Goal: Check status: Check status

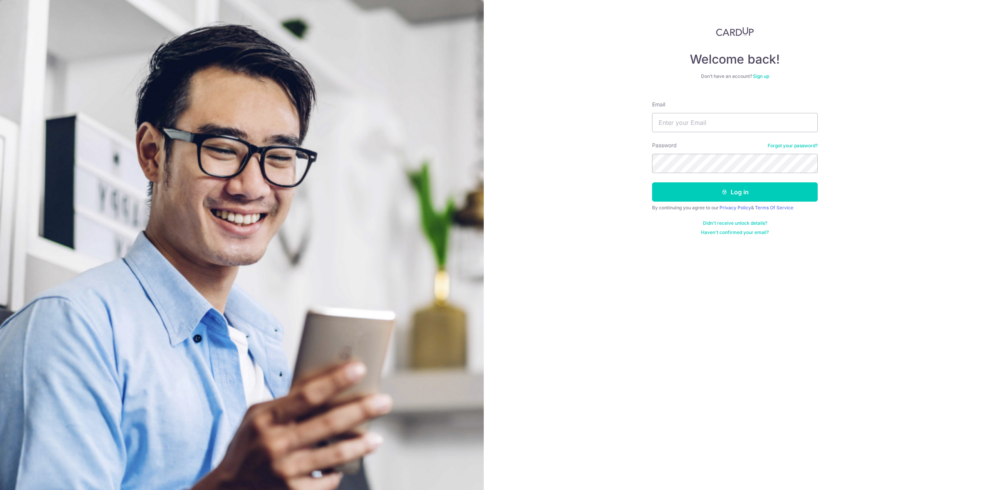
type input "[PERSON_NAME][EMAIL_ADDRESS][DOMAIN_NAME]"
click at [652, 182] on button "Log in" at bounding box center [735, 191] width 166 height 19
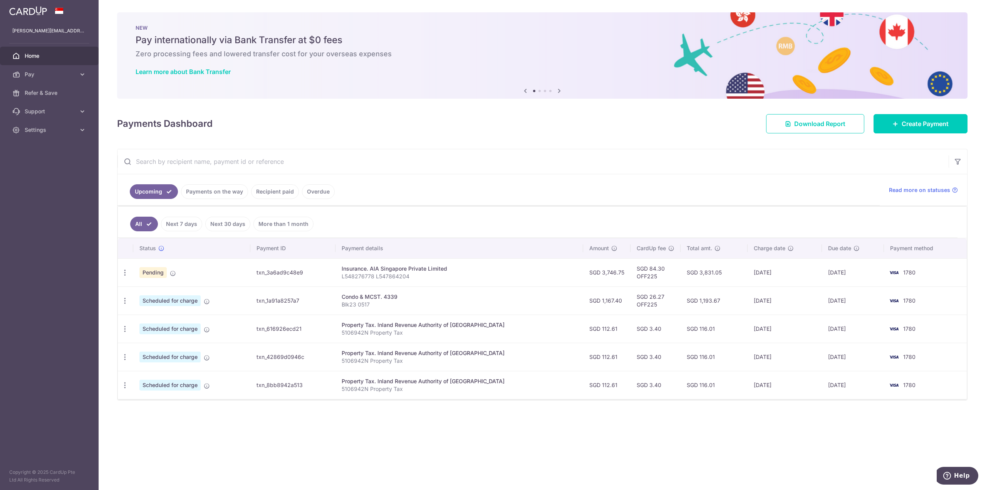
click at [274, 186] on link "Recipient paid" at bounding box center [275, 191] width 48 height 15
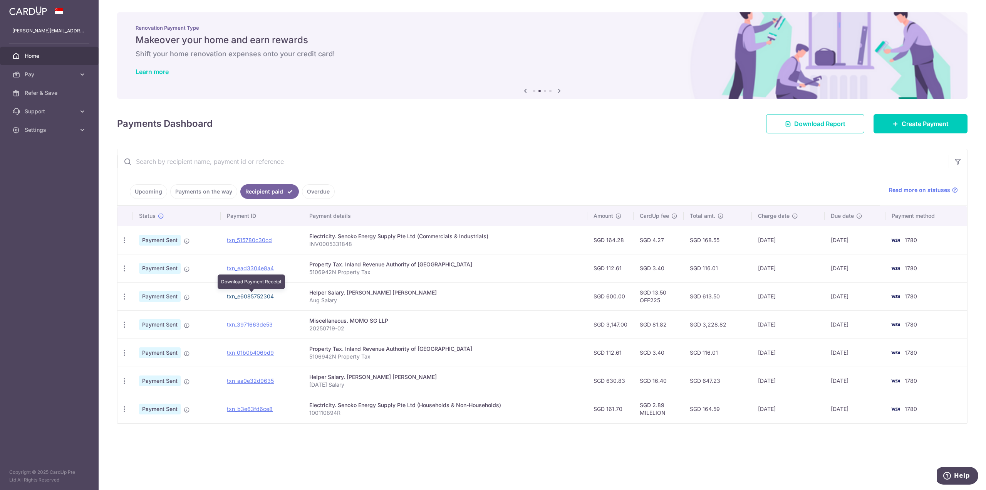
drag, startPoint x: 266, startPoint y: 297, endPoint x: 523, endPoint y: 31, distance: 370.2
click at [266, 297] on link "txn_e6085752304" at bounding box center [250, 296] width 47 height 7
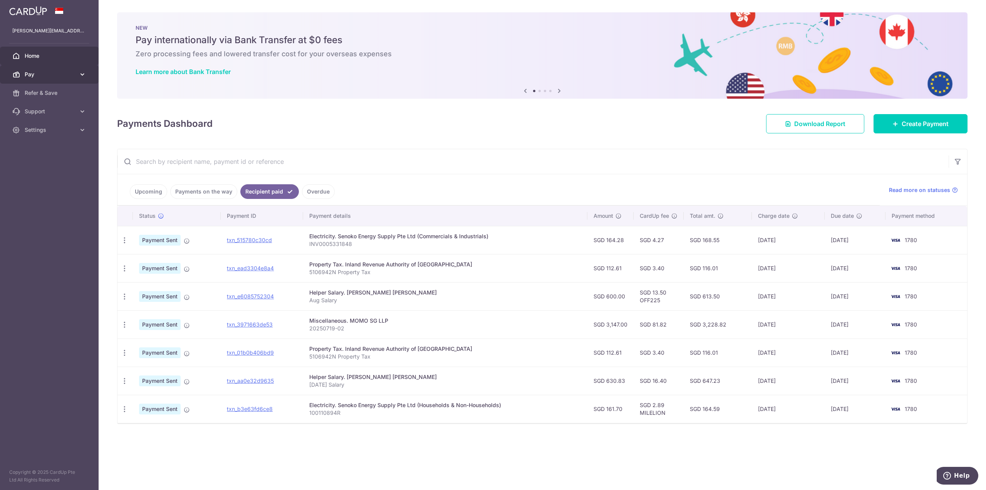
click at [32, 72] on span "Pay" at bounding box center [50, 74] width 51 height 8
click at [35, 88] on link "Payments" at bounding box center [49, 93] width 99 height 18
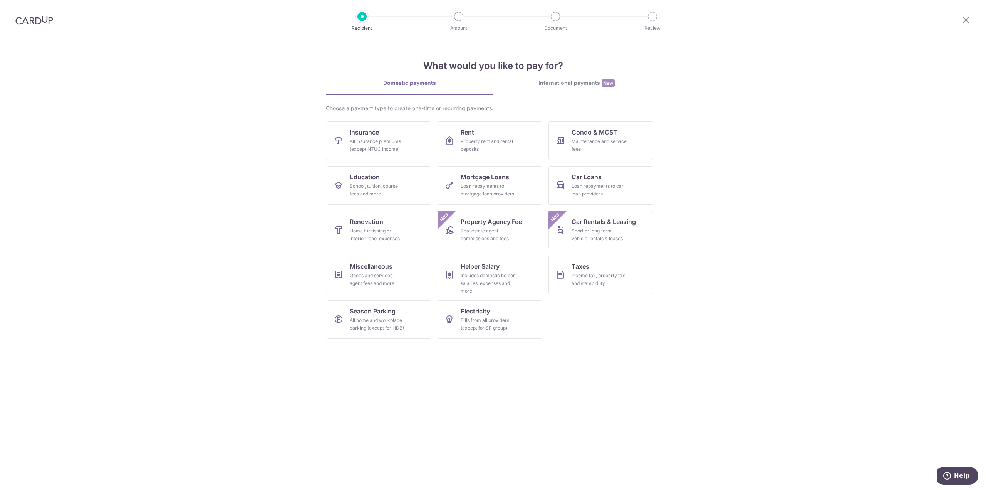
click at [40, 18] on img at bounding box center [34, 19] width 38 height 9
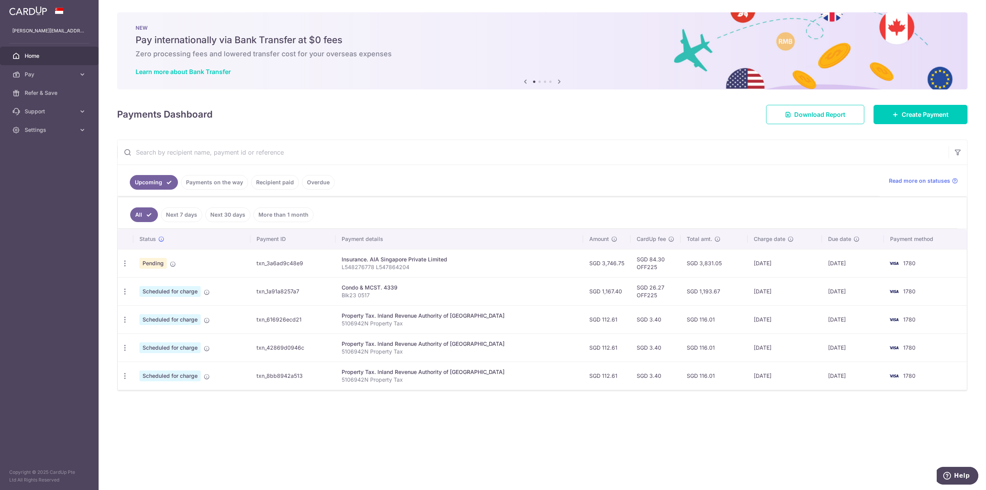
click at [262, 180] on link "Recipient paid" at bounding box center [275, 182] width 48 height 15
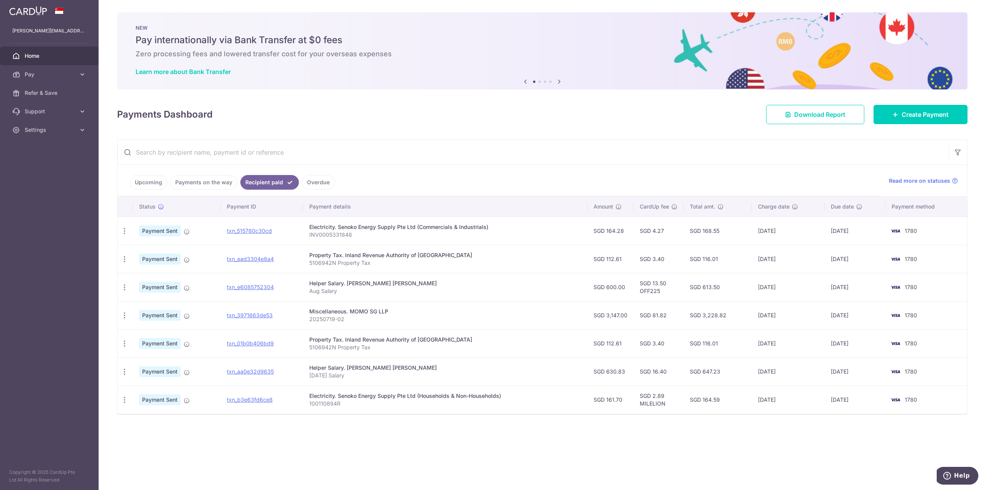
click at [210, 176] on link "Payments on the way" at bounding box center [203, 182] width 67 height 15
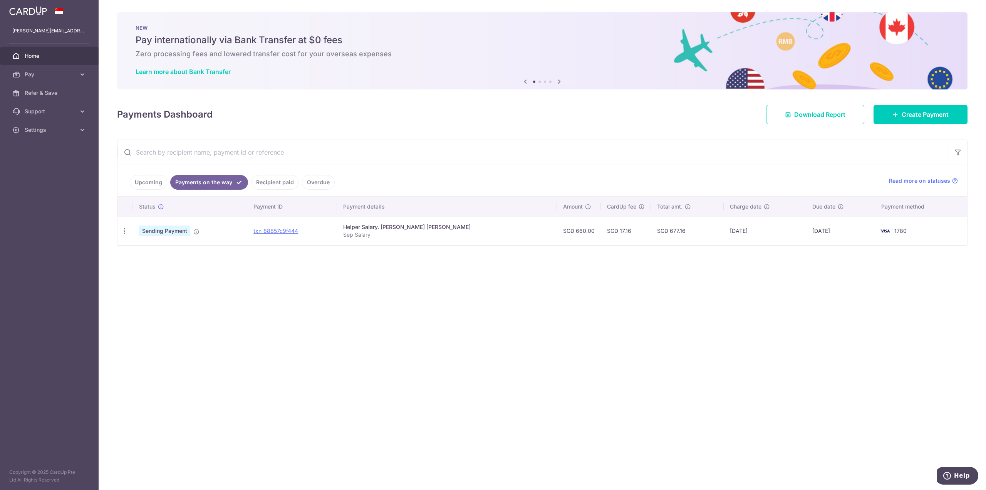
click at [41, 55] on span "Home" at bounding box center [50, 56] width 51 height 8
